Goal: Entertainment & Leisure: Consume media (video, audio)

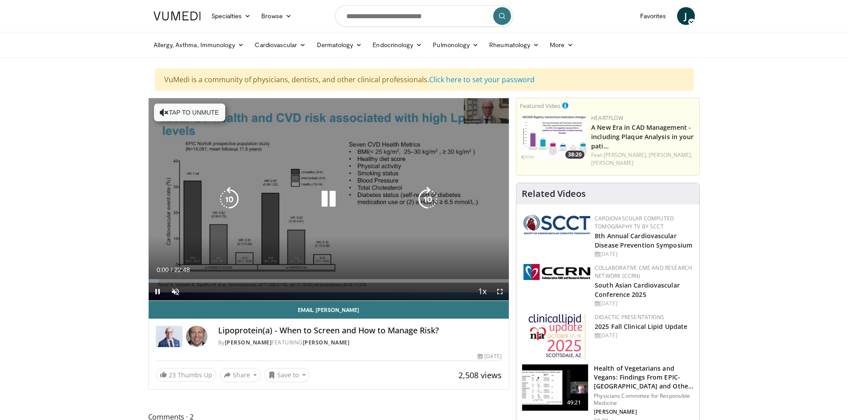
drag, startPoint x: 178, startPoint y: 117, endPoint x: 175, endPoint y: 121, distance: 4.6
click at [178, 117] on button "Tap to unmute" at bounding box center [189, 113] width 71 height 18
drag, startPoint x: 328, startPoint y: 195, endPoint x: 325, endPoint y: 190, distance: 6.2
click at [328, 195] on icon "Video Player" at bounding box center [328, 199] width 25 height 25
click at [330, 192] on icon "Video Player" at bounding box center [328, 199] width 25 height 25
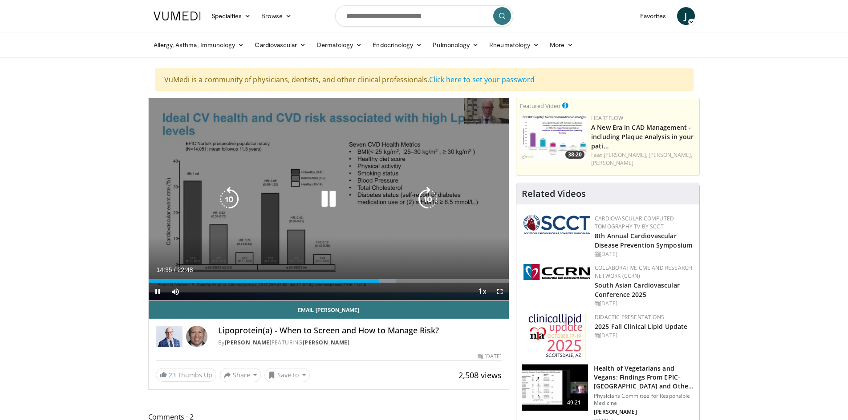
drag, startPoint x: 333, startPoint y: 194, endPoint x: 332, endPoint y: 186, distance: 8.0
click at [332, 194] on icon "Video Player" at bounding box center [328, 199] width 25 height 25
click at [325, 200] on icon "Video Player" at bounding box center [328, 199] width 25 height 25
drag, startPoint x: 333, startPoint y: 194, endPoint x: 253, endPoint y: 113, distance: 114.5
click at [333, 194] on icon "Video Player" at bounding box center [328, 199] width 25 height 25
